Goal: Information Seeking & Learning: Learn about a topic

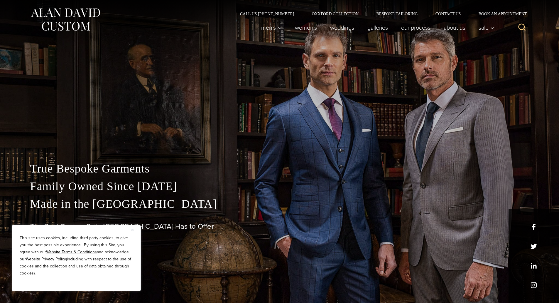
click at [131, 230] on img "Close" at bounding box center [132, 229] width 3 height 3
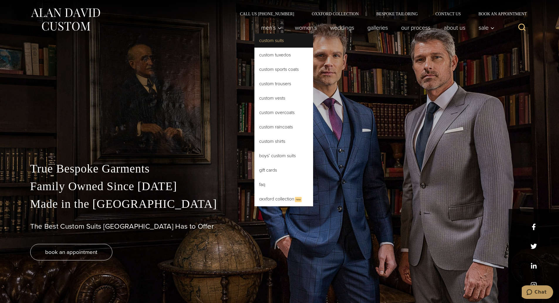
click at [263, 42] on link "Custom Suits" at bounding box center [284, 40] width 59 height 14
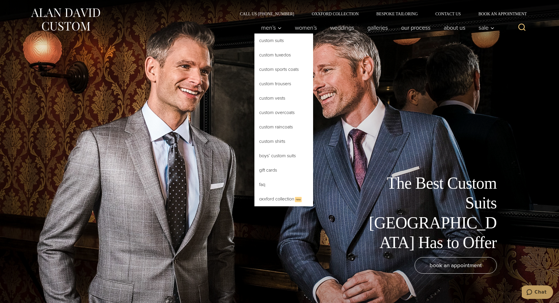
click at [281, 45] on link "Custom Suits" at bounding box center [284, 40] width 59 height 14
click at [268, 29] on span "Men’s" at bounding box center [271, 28] width 21 height 6
click at [266, 42] on link "Custom Suits" at bounding box center [284, 40] width 59 height 14
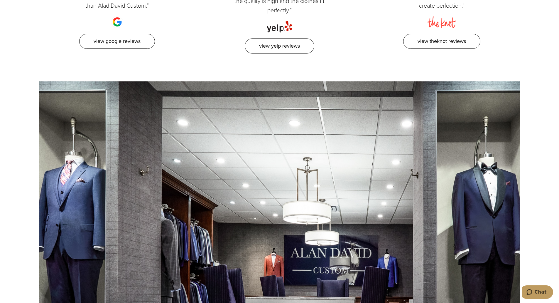
scroll to position [3612, 0]
